Goal: Book appointment/travel/reservation

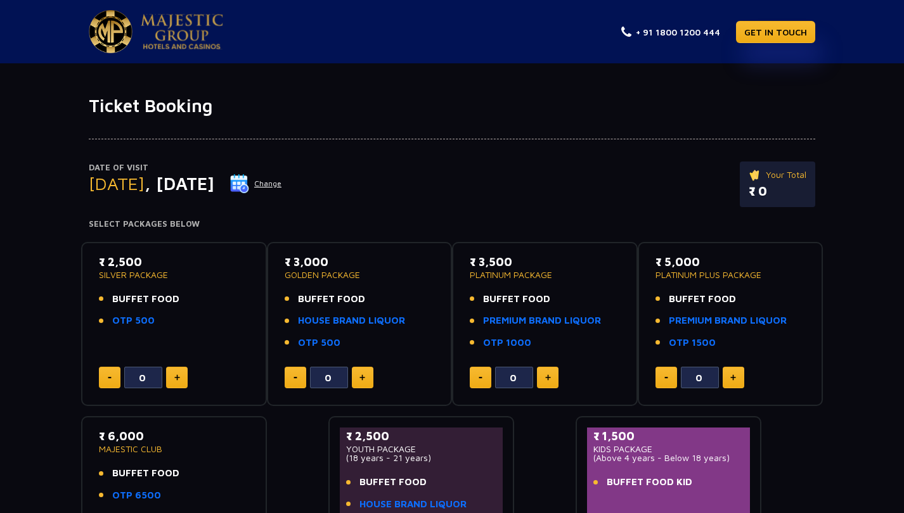
drag, startPoint x: 192, startPoint y: 323, endPoint x: 108, endPoint y: 252, distance: 109.7
click at [108, 252] on div "₹ 2,500 SILVER PACKAGE BUFFET FOOD OTP 500 0" at bounding box center [174, 324] width 186 height 165
drag, startPoint x: 108, startPoint y: 252, endPoint x: 187, endPoint y: 307, distance: 96.0
click at [187, 307] on div "₹ 2,500 SILVER PACKAGE BUFFET FOOD OTP 500 0" at bounding box center [174, 324] width 186 height 165
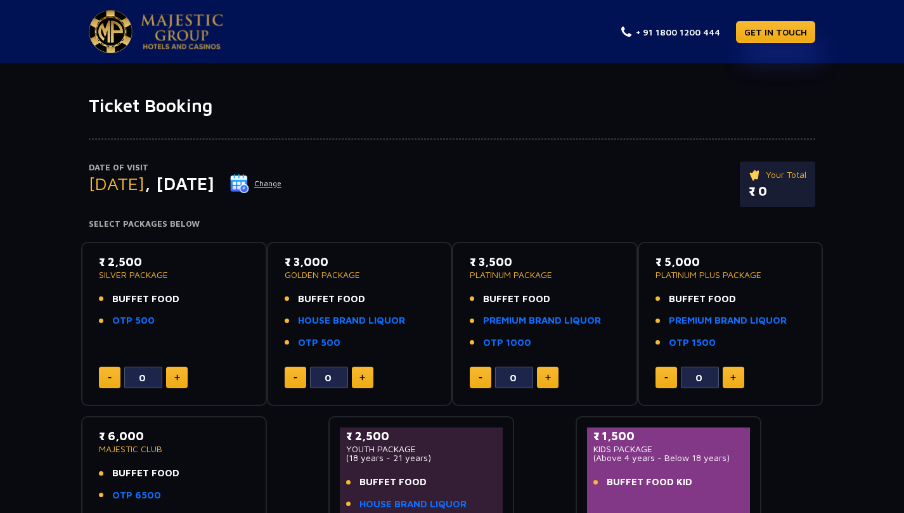
click at [448, 190] on div "Date of Visit [DATE] Change Your Total ₹ 0" at bounding box center [452, 191] width 726 height 58
click at [282, 190] on button "Change" at bounding box center [255, 184] width 53 height 20
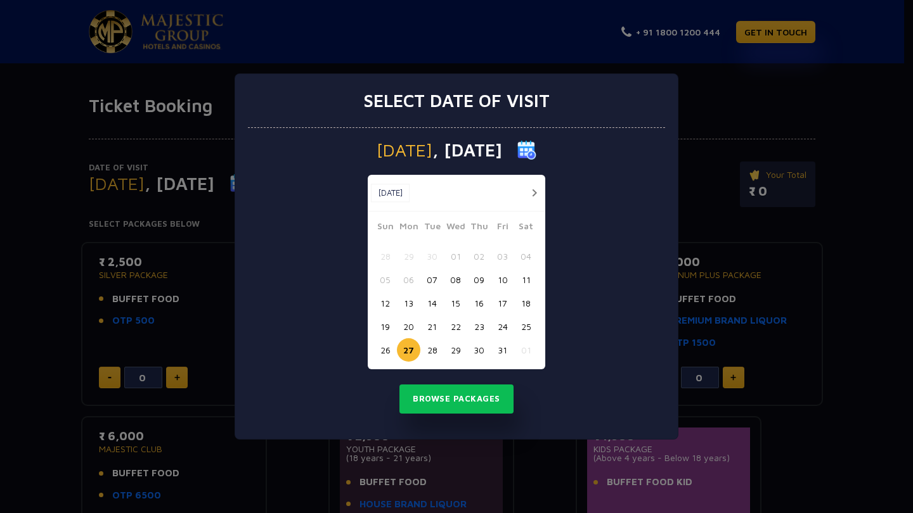
click at [435, 349] on button "28" at bounding box center [431, 349] width 23 height 23
click at [449, 379] on div "[DATE] [DATE] [DATE] Sun Mon Tue Wed Thu Fri Sat 28 29 30 01 02 03 04 05 06 07 …" at bounding box center [456, 283] width 417 height 311
click at [449, 403] on button "Browse Packages" at bounding box center [456, 399] width 114 height 29
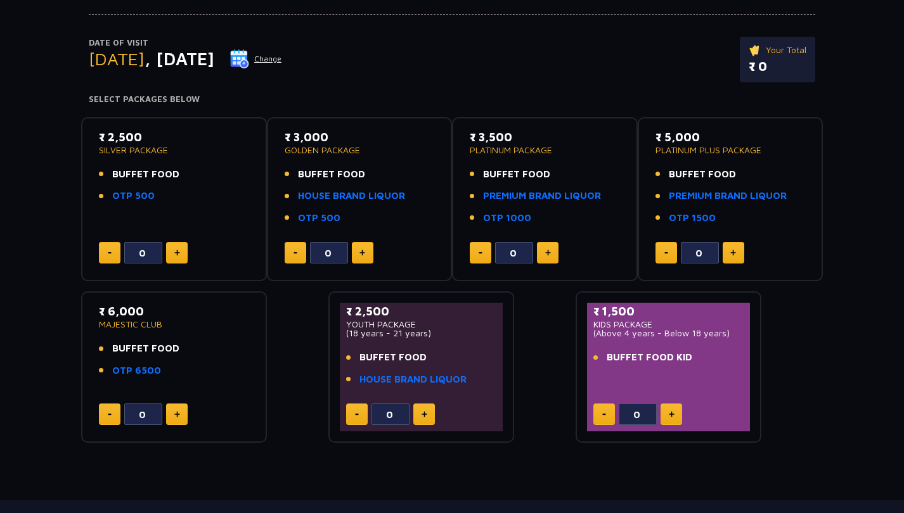
scroll to position [119, 0]
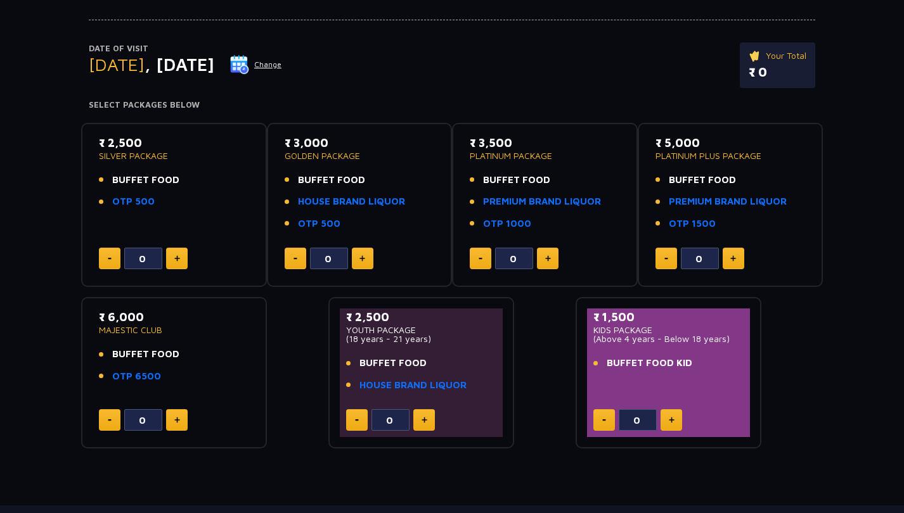
drag, startPoint x: 538, startPoint y: 227, endPoint x: 457, endPoint y: 127, distance: 128.9
click at [457, 127] on div "₹ 3,500 PLATINUM PACKAGE BUFFET FOOD PREMIUM BRAND LIQUOR OTP 1000 0" at bounding box center [545, 205] width 186 height 165
click at [475, 139] on p "₹ 3,500" at bounding box center [545, 142] width 150 height 17
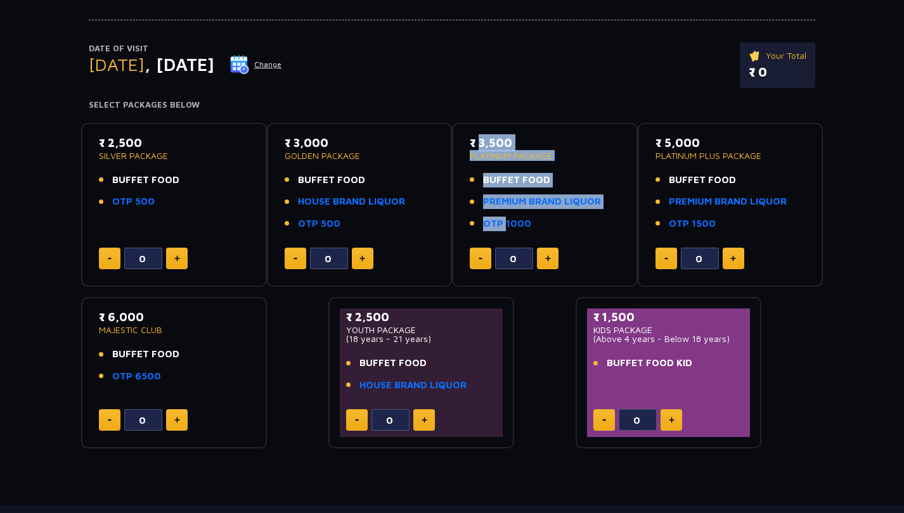
drag, startPoint x: 475, startPoint y: 139, endPoint x: 539, endPoint y: 214, distance: 97.6
click at [539, 214] on div "₹ 3,500 PLATINUM PACKAGE BUFFET FOOD PREMIUM BRAND LIQUOR OTP 1000" at bounding box center [545, 186] width 150 height 105
click at [509, 228] on link "OTP 1000" at bounding box center [507, 224] width 48 height 15
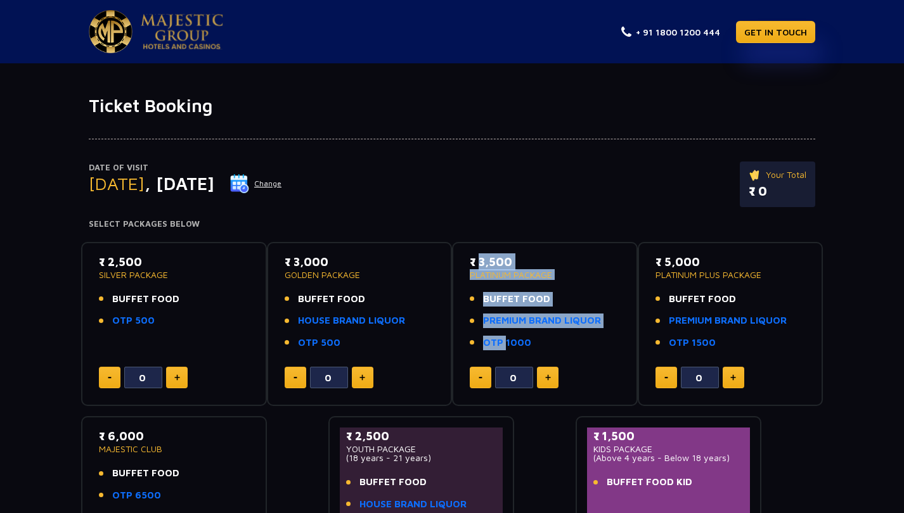
scroll to position [0, 0]
click at [125, 48] on img at bounding box center [111, 31] width 44 height 43
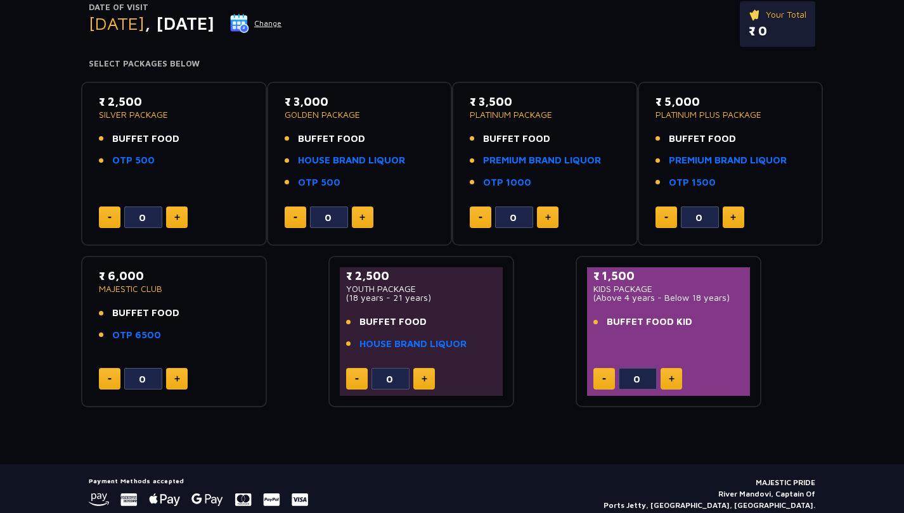
scroll to position [158, 0]
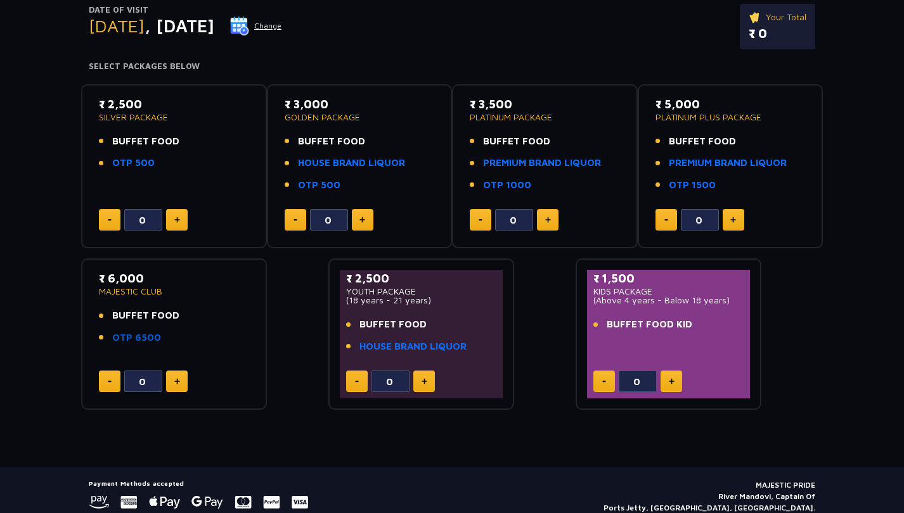
click at [137, 339] on link "OTP 6500" at bounding box center [136, 338] width 49 height 15
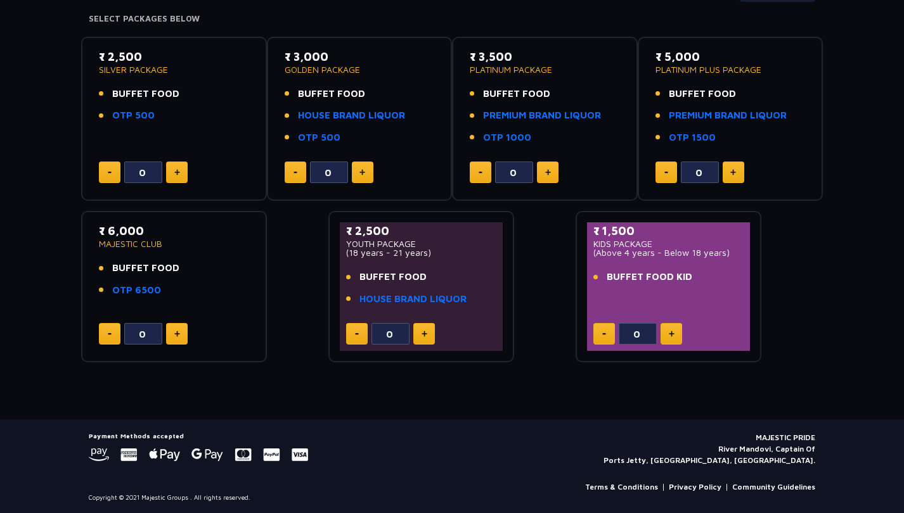
scroll to position [205, 0]
